Goal: Transaction & Acquisition: Purchase product/service

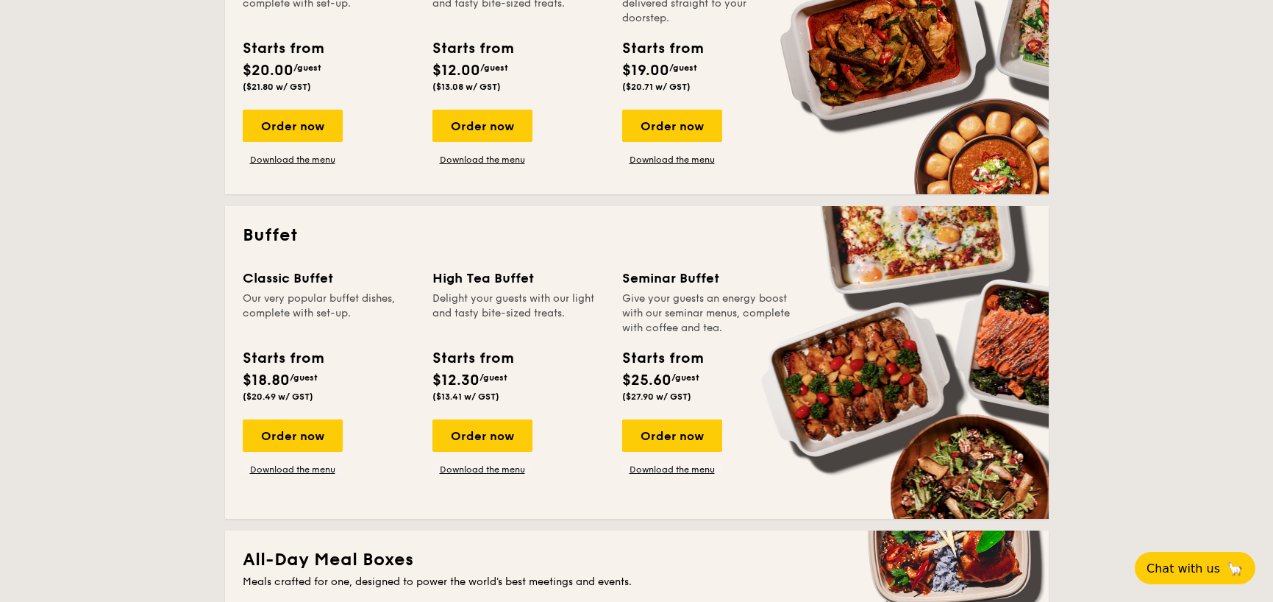
scroll to position [515, 0]
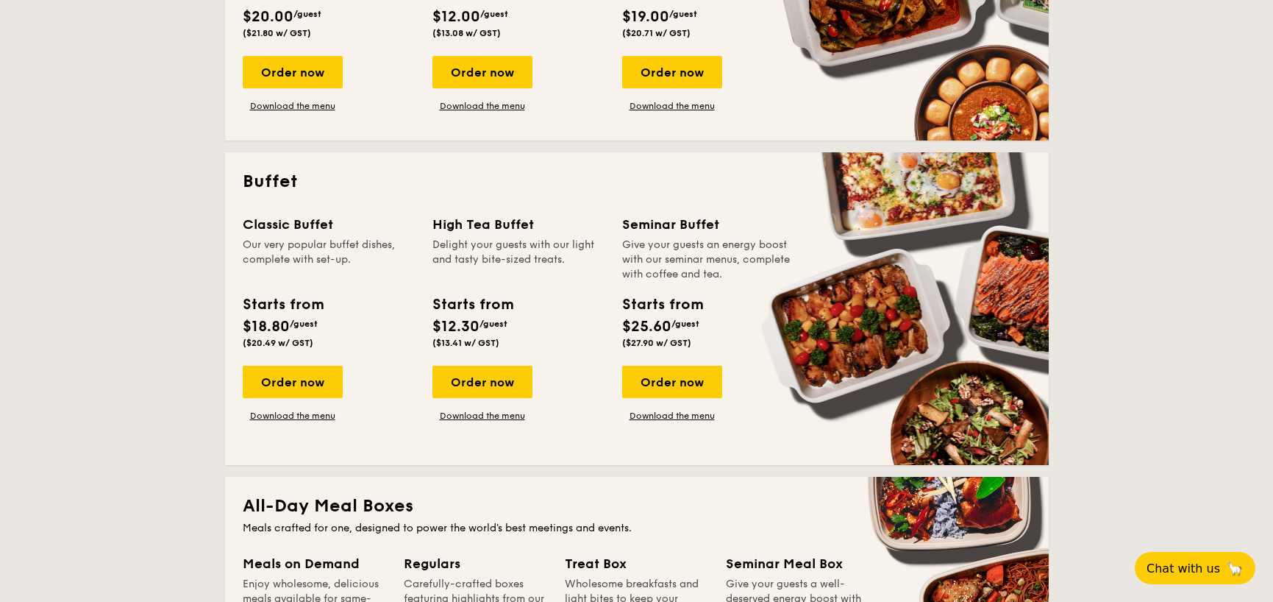
click at [281, 323] on span "$18.80" at bounding box center [266, 327] width 47 height 18
click at [288, 369] on div "Order now" at bounding box center [293, 382] width 100 height 32
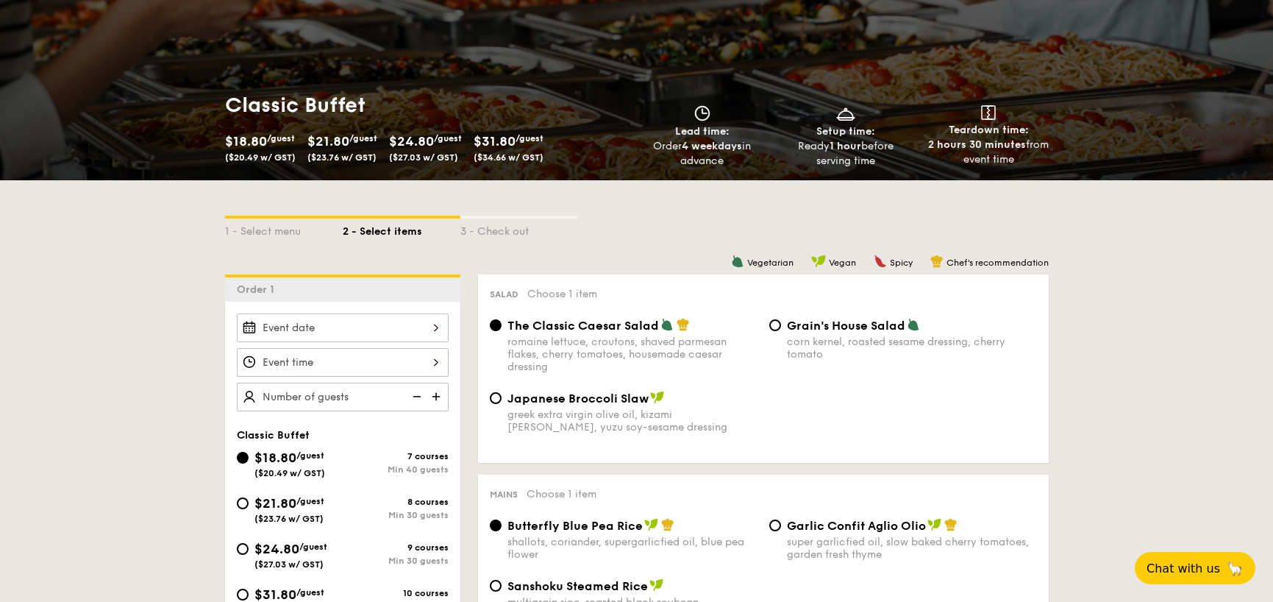
scroll to position [220, 0]
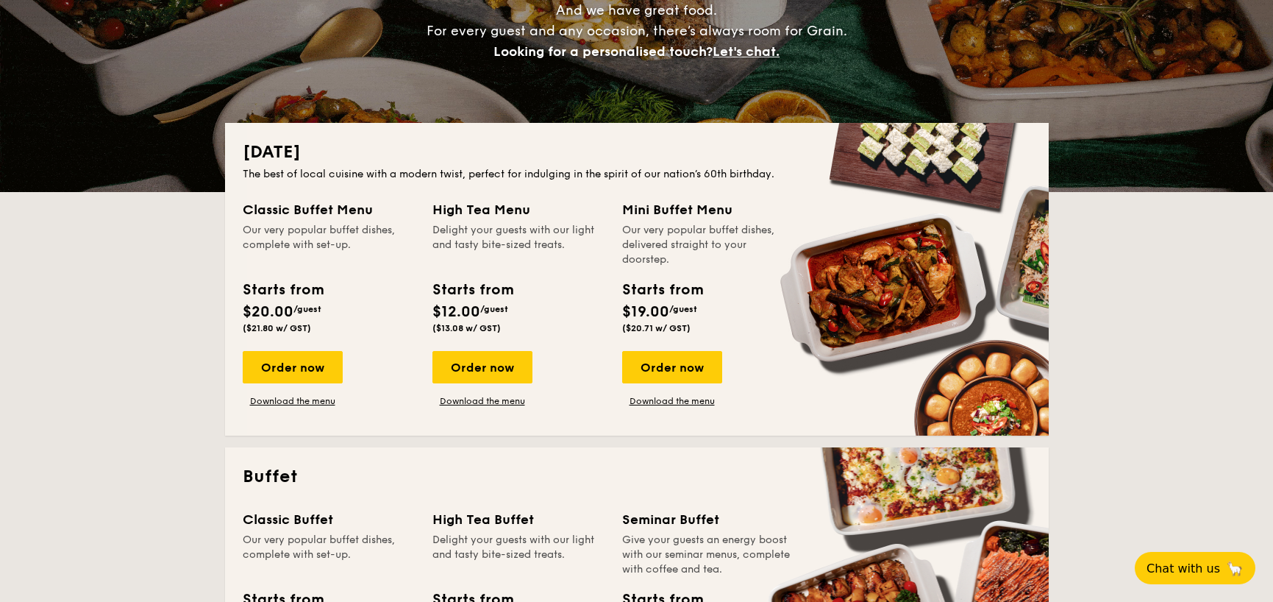
scroll to position [2060, 0]
